Goal: Entertainment & Leisure: Consume media (video, audio)

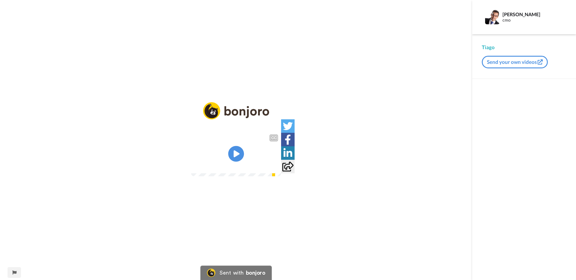
drag, startPoint x: 242, startPoint y: 158, endPoint x: 238, endPoint y: 164, distance: 7.7
click at [243, 158] on icon "Play/Pause" at bounding box center [236, 154] width 16 height 28
click at [241, 137] on video at bounding box center [236, 153] width 90 height 45
click at [243, 154] on img at bounding box center [236, 153] width 90 height 45
click at [266, 151] on video at bounding box center [236, 153] width 90 height 45
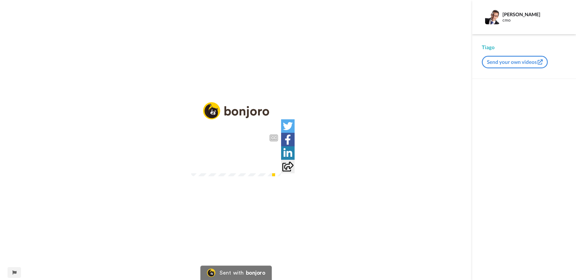
click at [281, 151] on video at bounding box center [236, 153] width 90 height 45
